Goal: Transaction & Acquisition: Purchase product/service

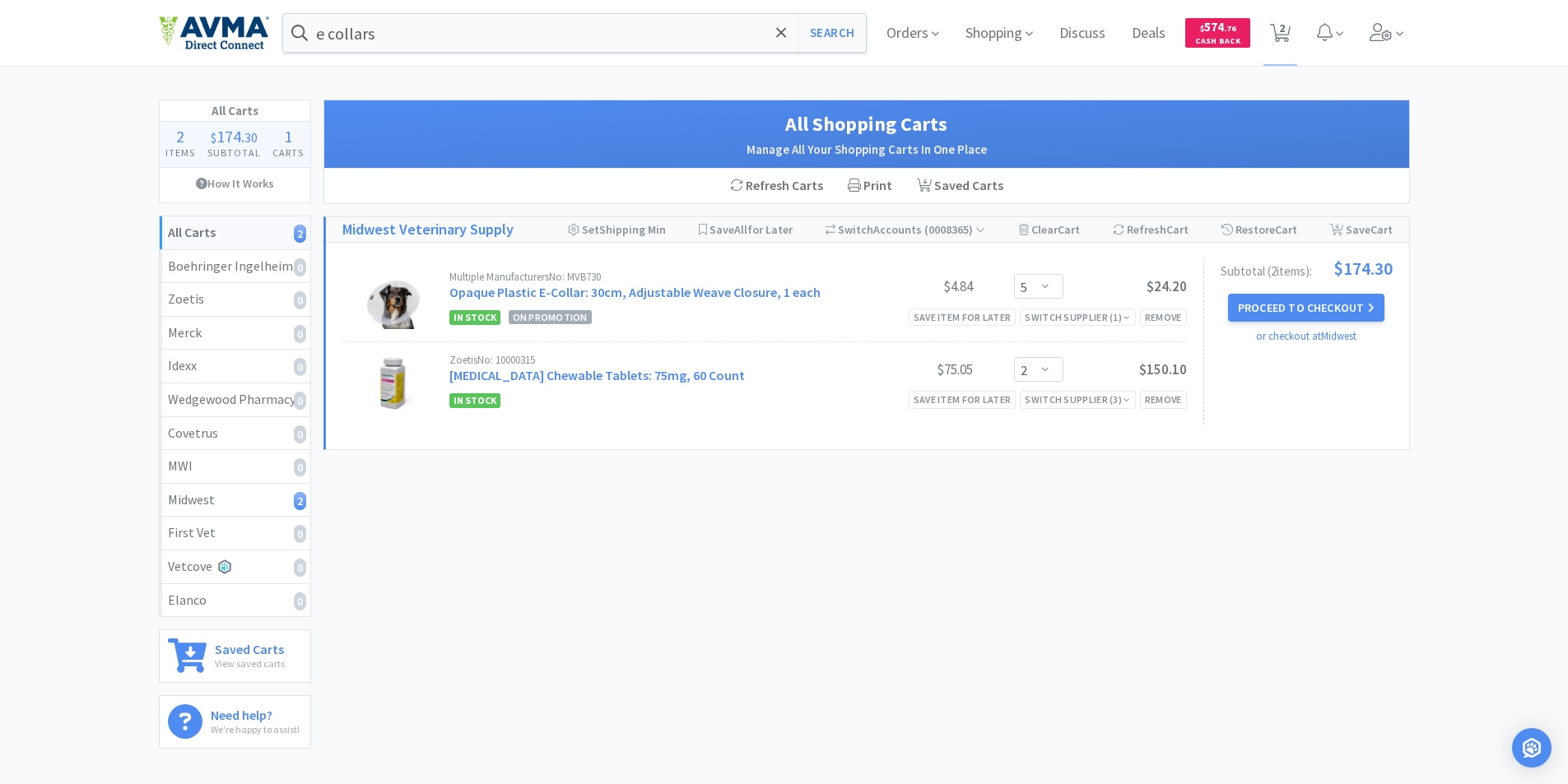
select select "5"
select select "2"
click at [1285, 25] on icon at bounding box center [1280, 33] width 21 height 18
click at [1279, 29] on span "2" at bounding box center [1281, 28] width 6 height 66
click at [1302, 306] on button "Proceed to Checkout" at bounding box center [1305, 307] width 156 height 28
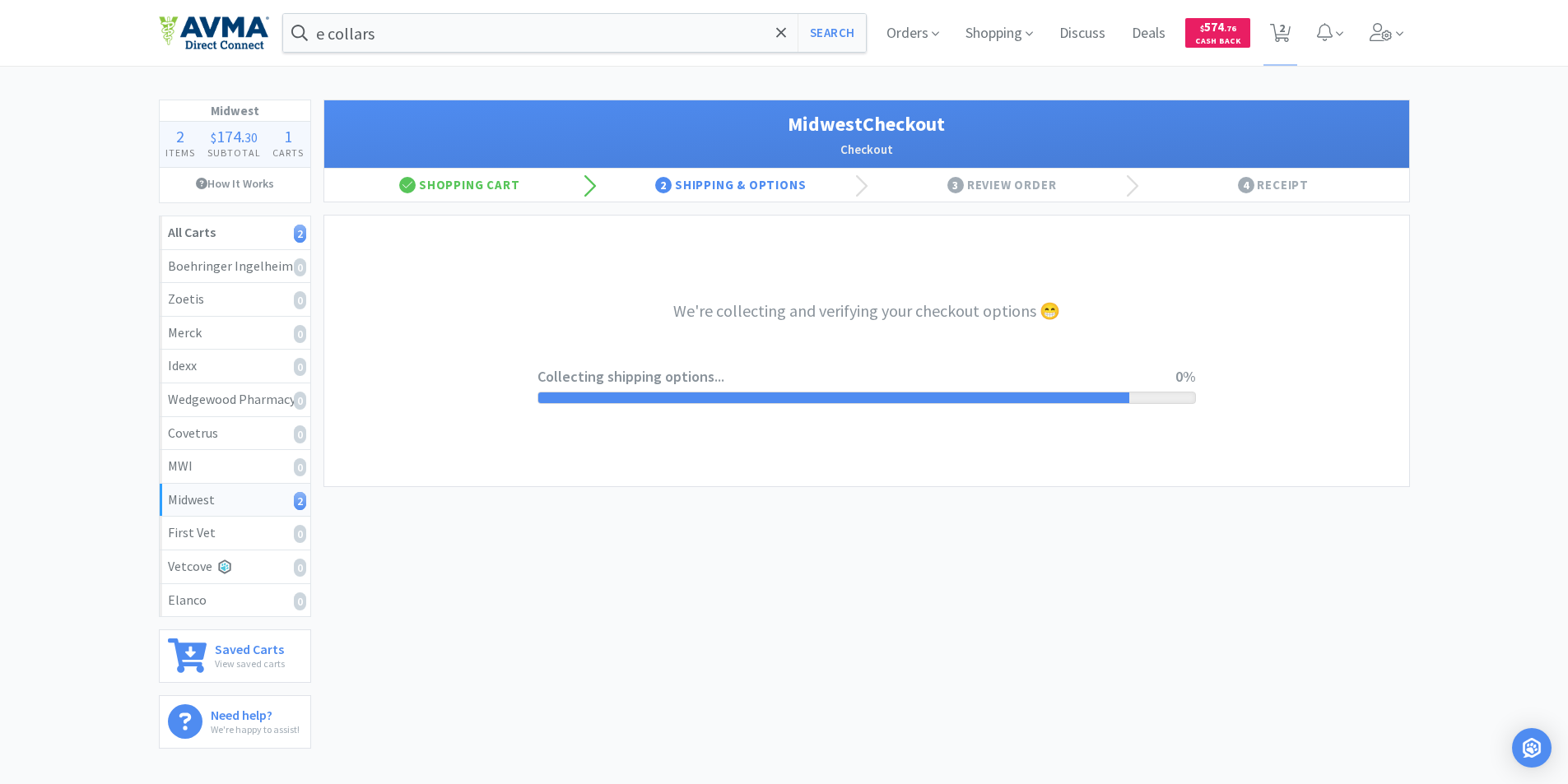
select select "0"
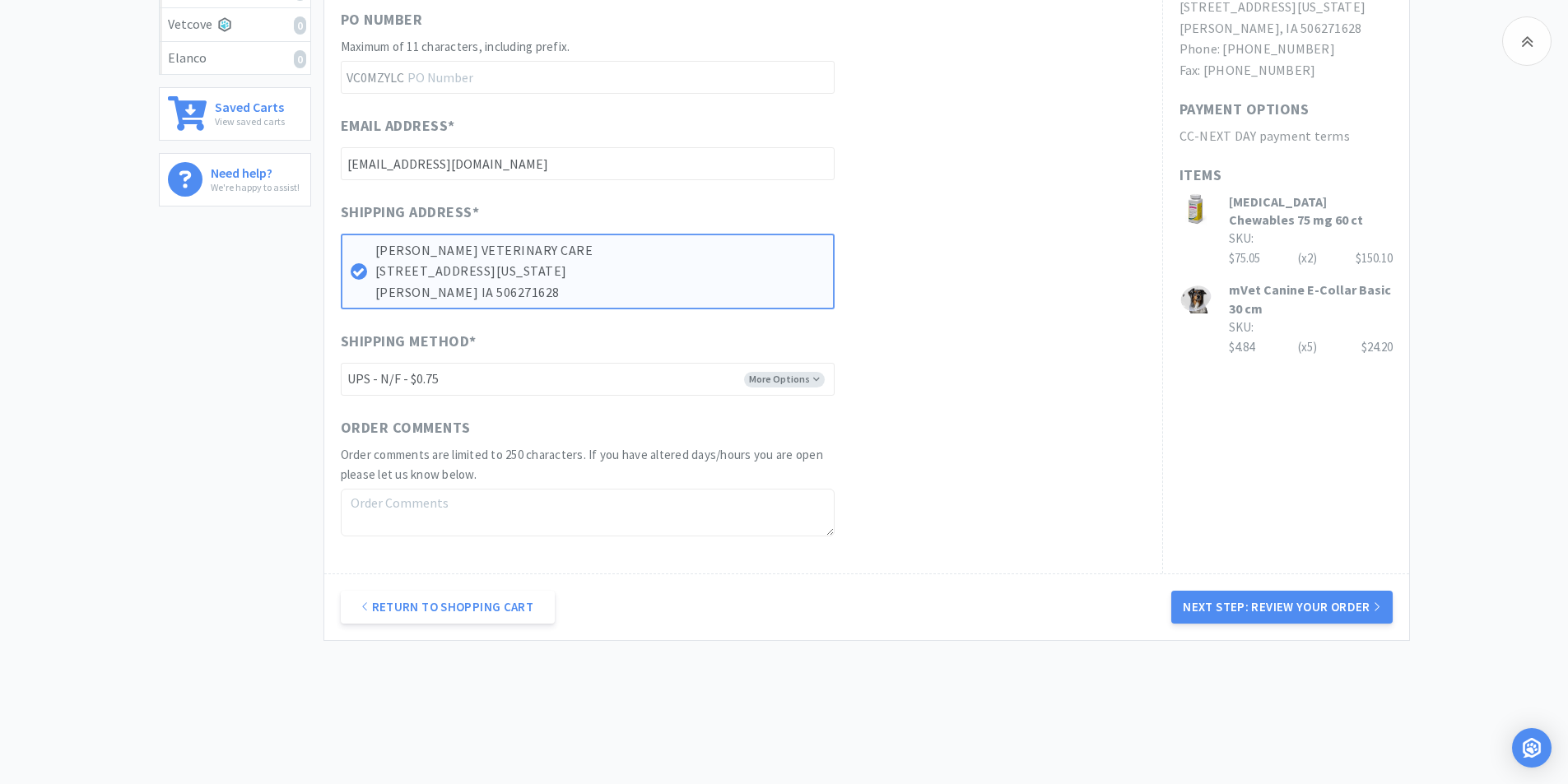
scroll to position [568, 0]
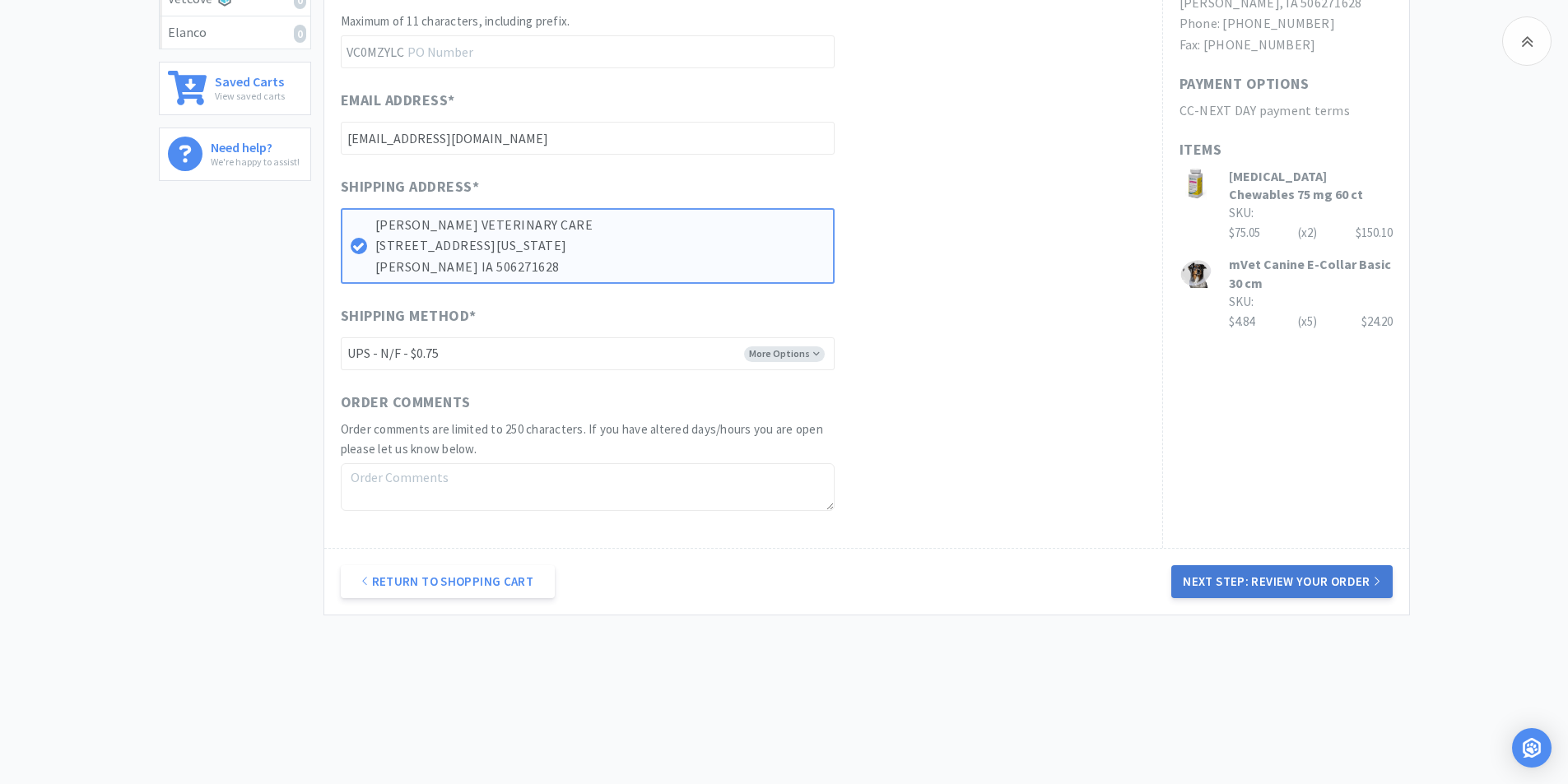
click at [1286, 580] on button "Next Step: Review Your Order" at bounding box center [1282, 581] width 221 height 33
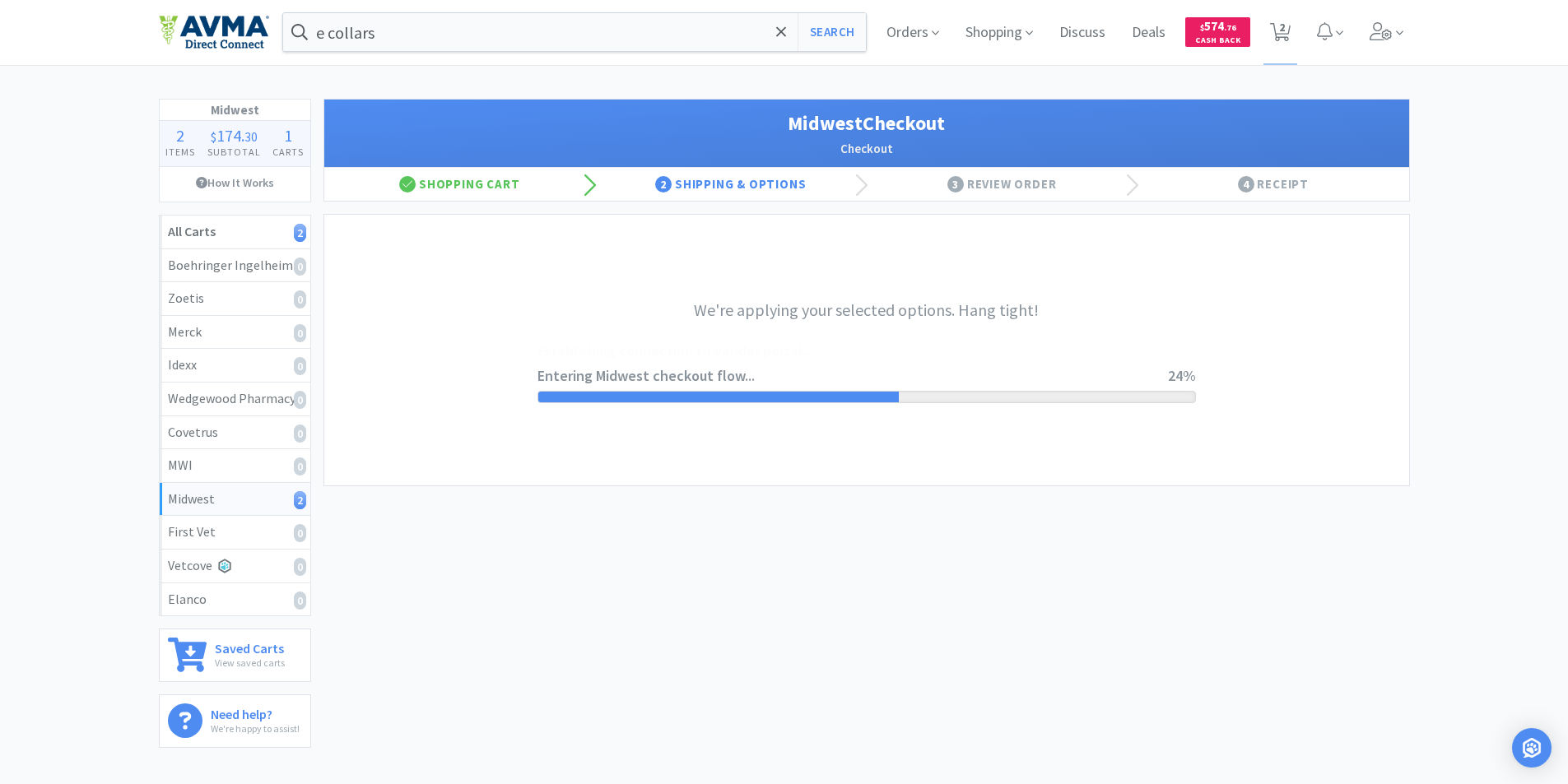
scroll to position [0, 0]
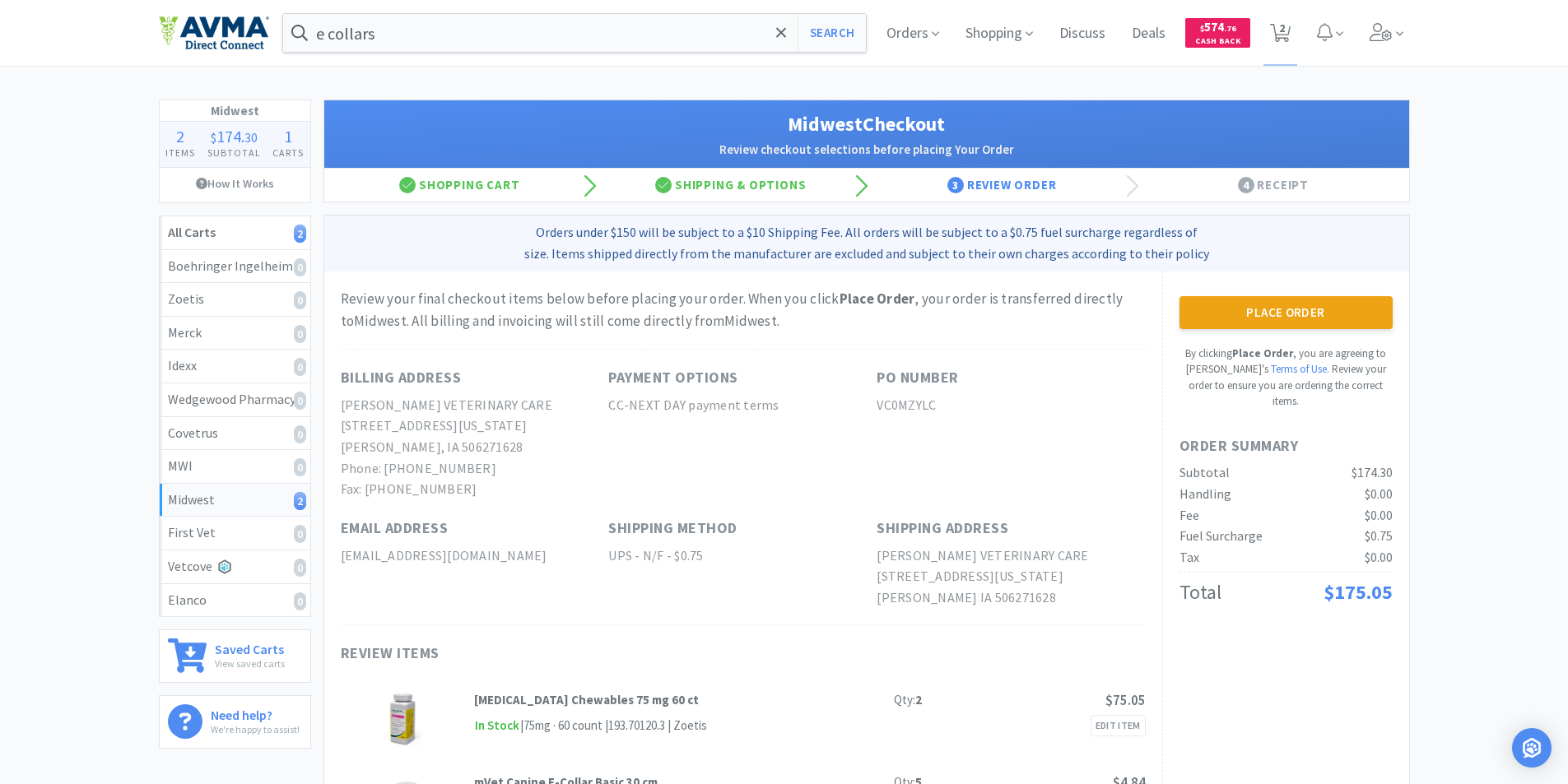
click at [1266, 311] on button "Place Order" at bounding box center [1285, 312] width 213 height 33
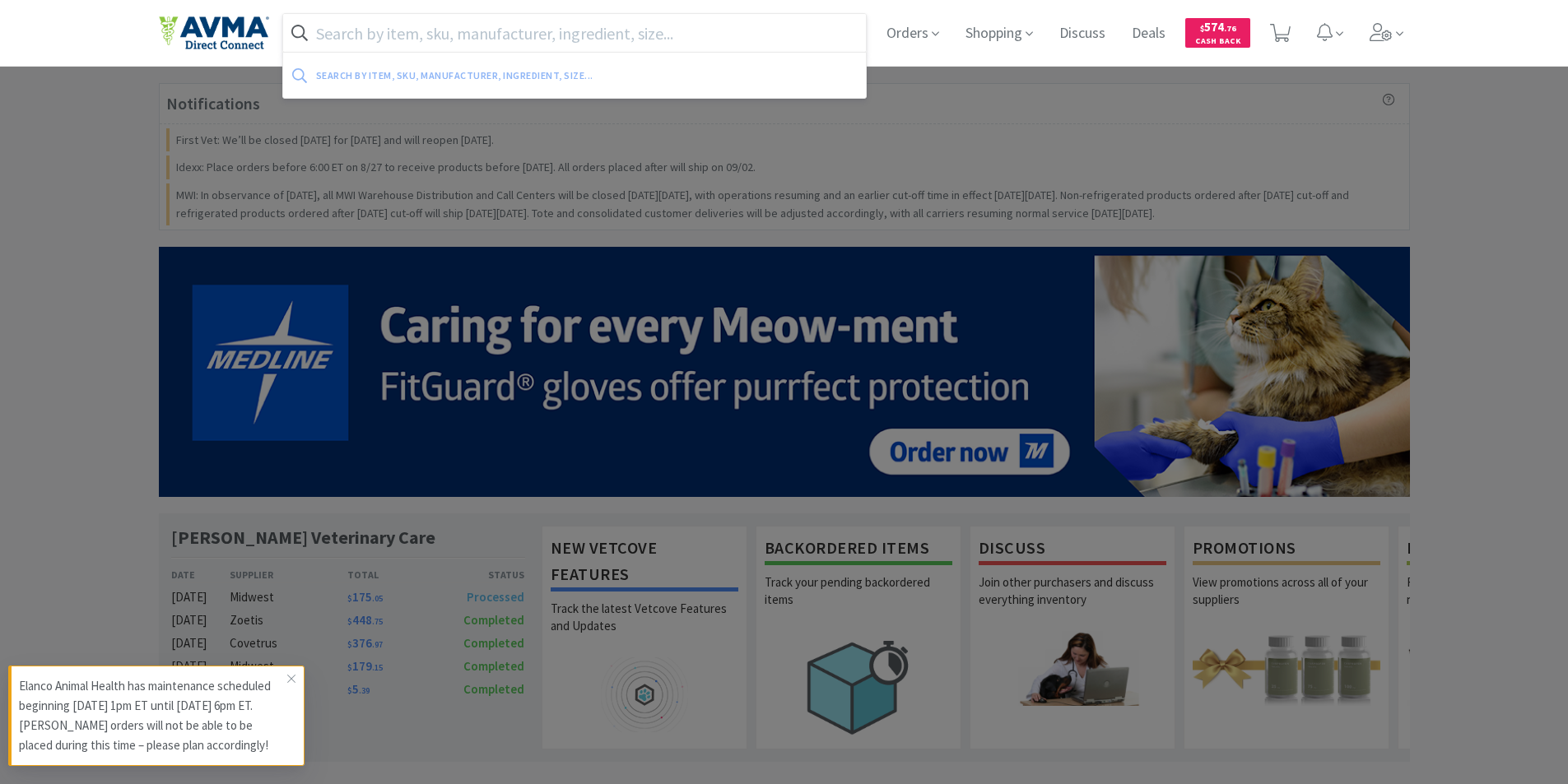
click at [372, 31] on input "text" at bounding box center [575, 33] width 584 height 38
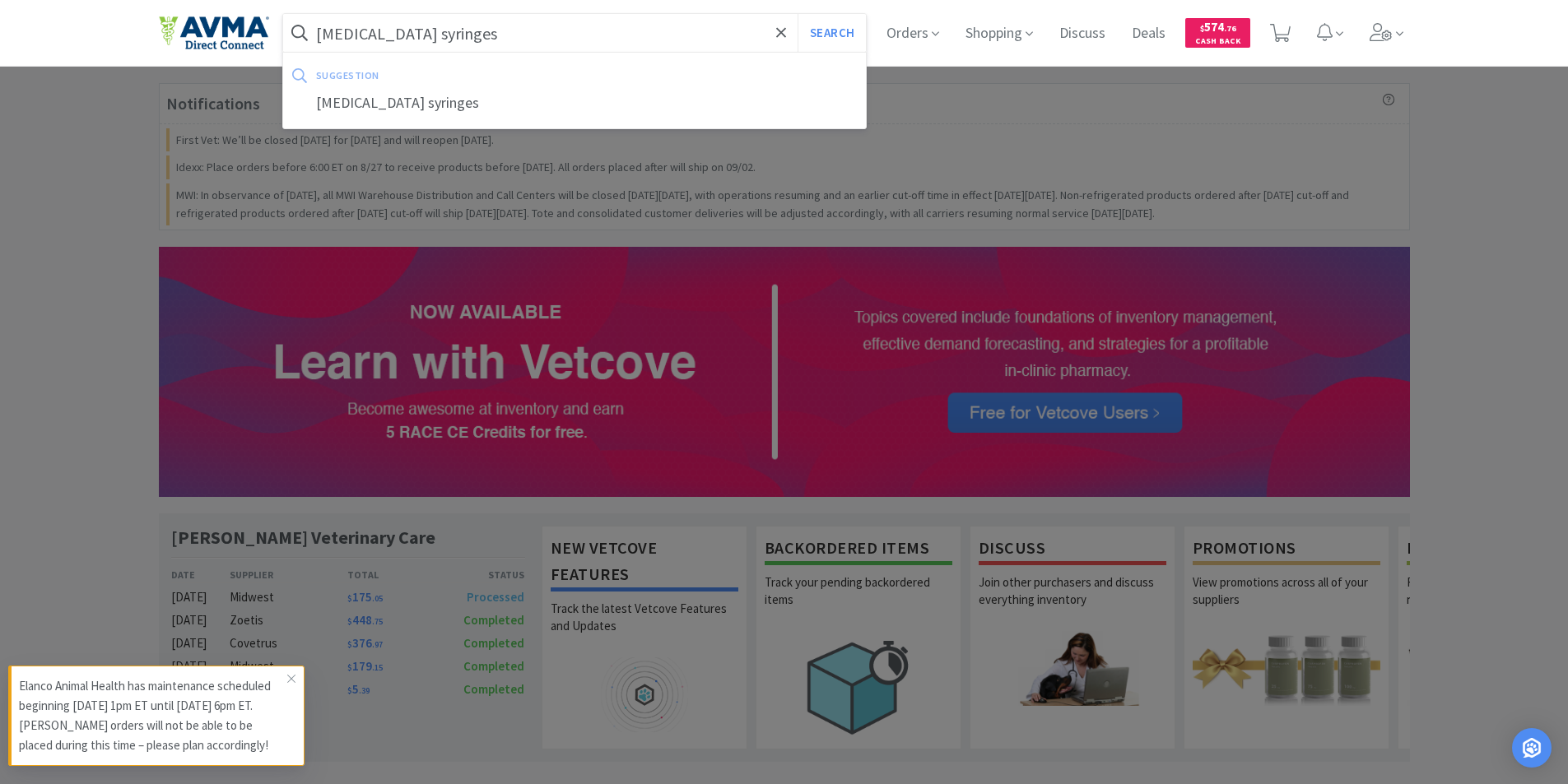
type input "[MEDICAL_DATA] syringes"
click at [798, 14] on button "Search" at bounding box center [832, 33] width 69 height 38
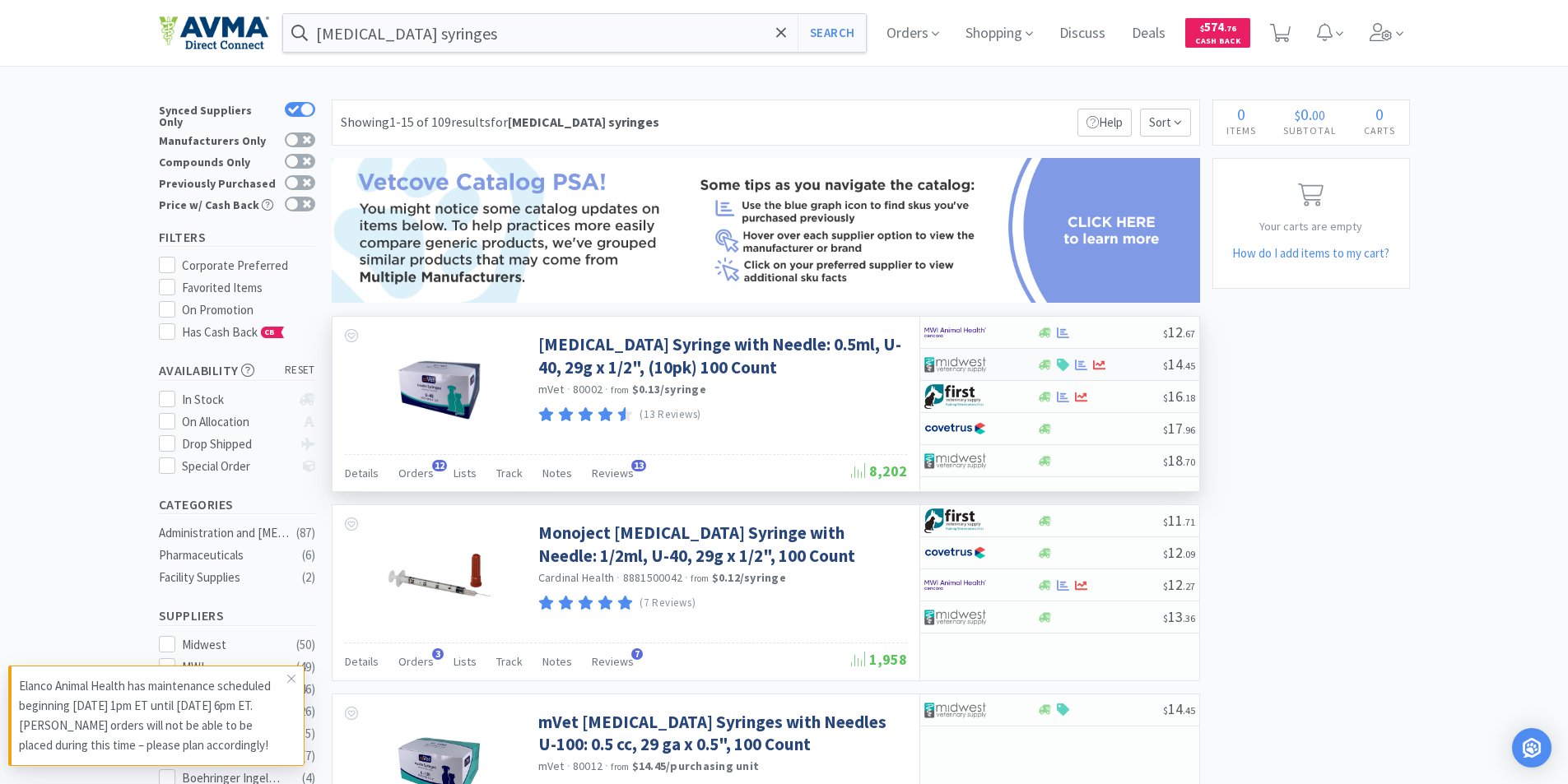
click at [949, 360] on img at bounding box center [955, 364] width 62 height 25
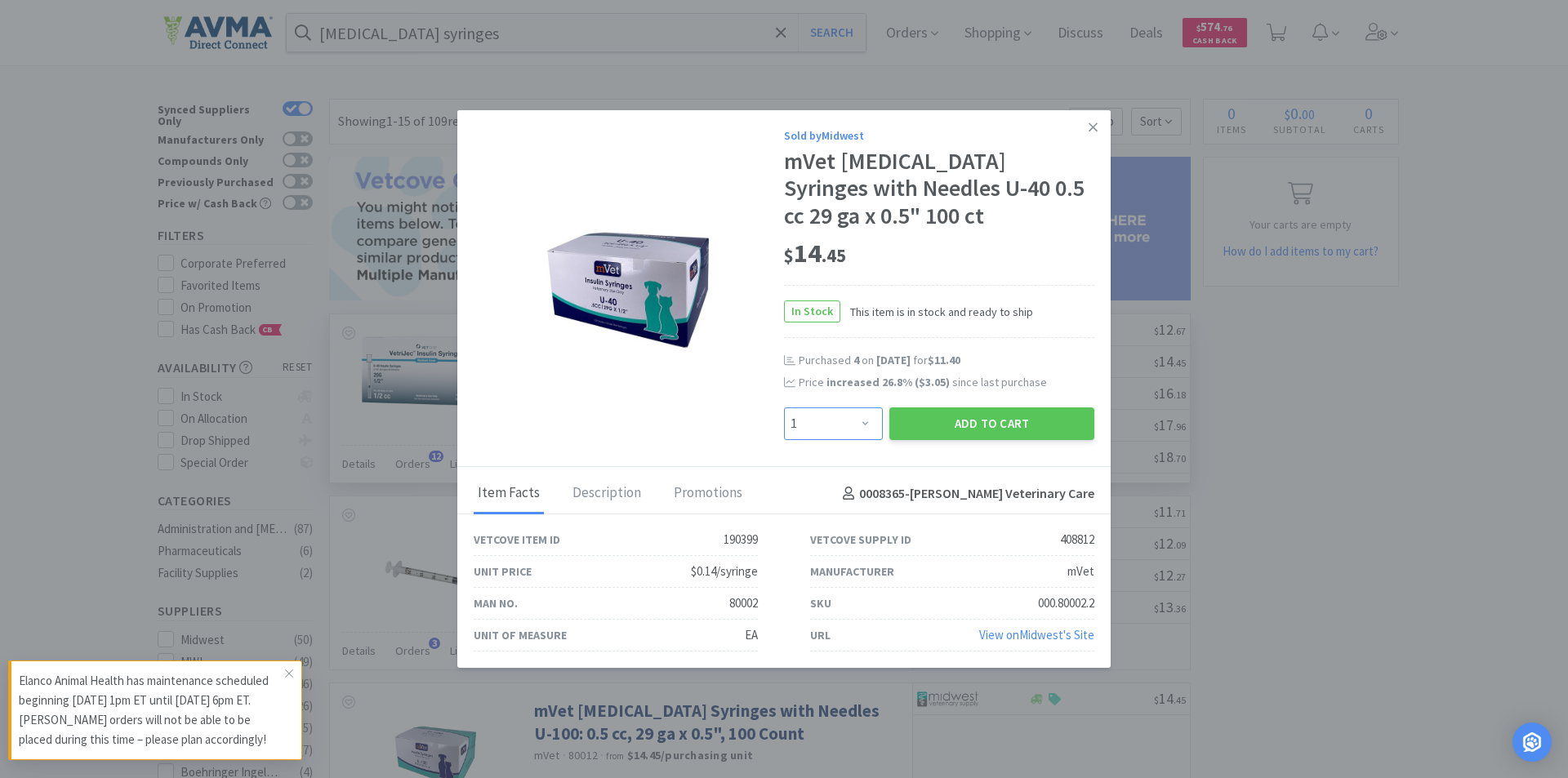
click at [867, 423] on select "Enter Quantity 1 2 3 4 5 6 7 8 9 10 11 12 13 14 15 16 17 18 19 20 Enter Quantity" at bounding box center [833, 423] width 99 height 32
select select "4"
click at [784, 407] on select "Enter Quantity 1 2 3 4 5 6 7 8 9 10 11 12 13 14 15 16 17 18 19 20 Enter Quantity" at bounding box center [833, 423] width 99 height 32
click at [976, 421] on button "Add to Cart" at bounding box center [991, 423] width 205 height 32
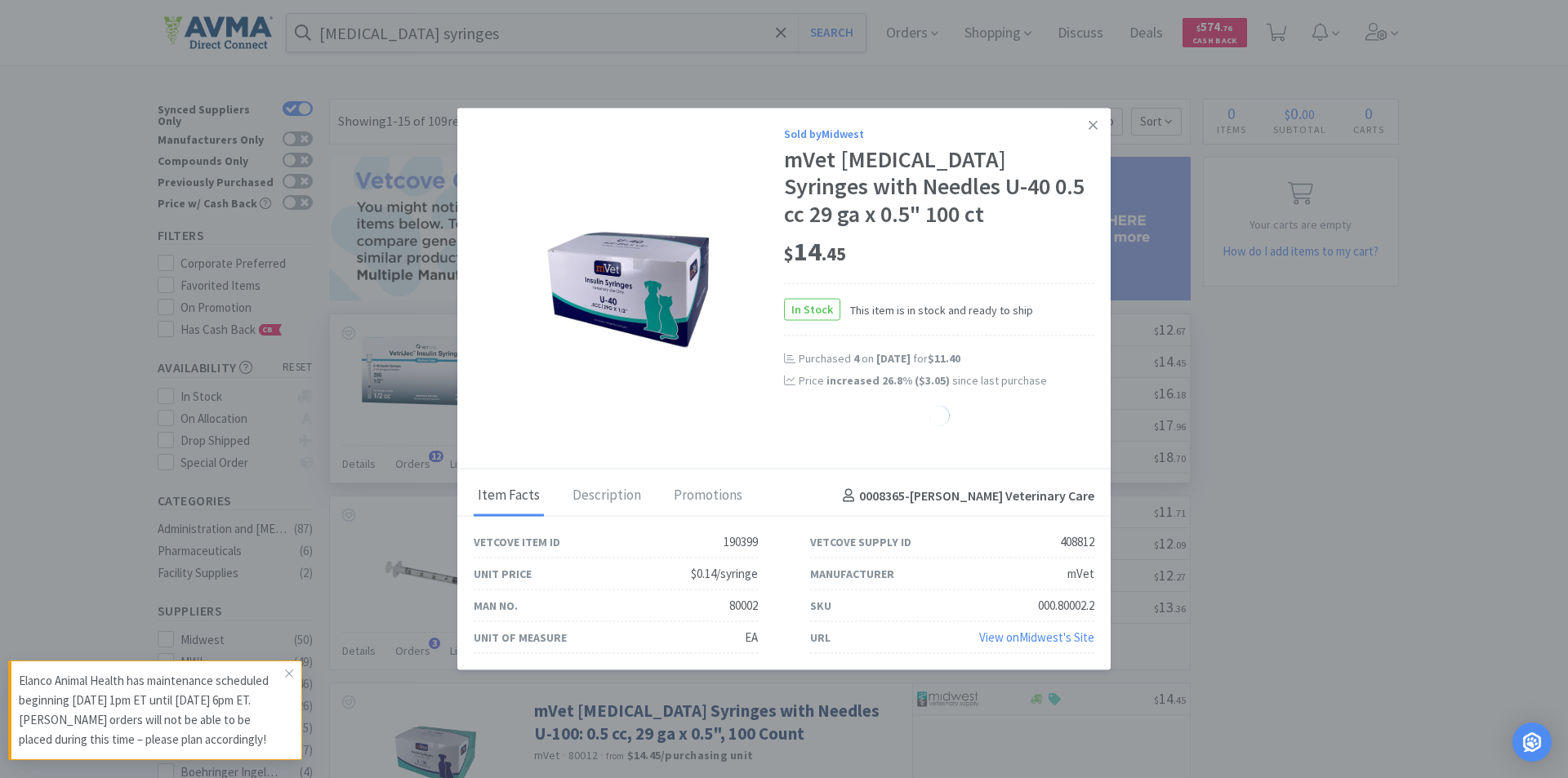
select select "4"
